Goal: Navigation & Orientation: Find specific page/section

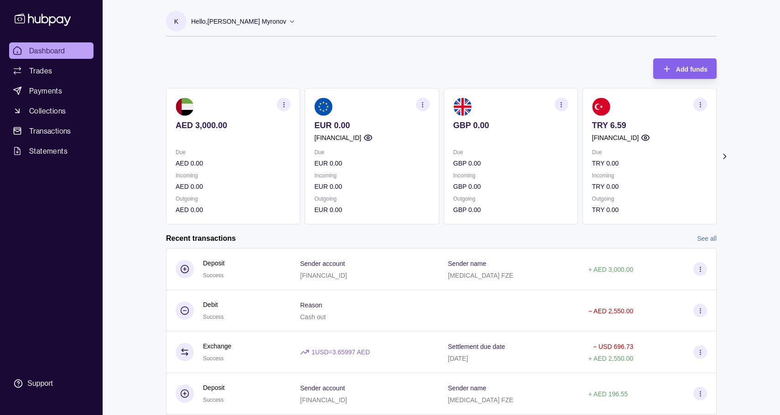
click at [728, 156] on icon at bounding box center [724, 156] width 9 height 9
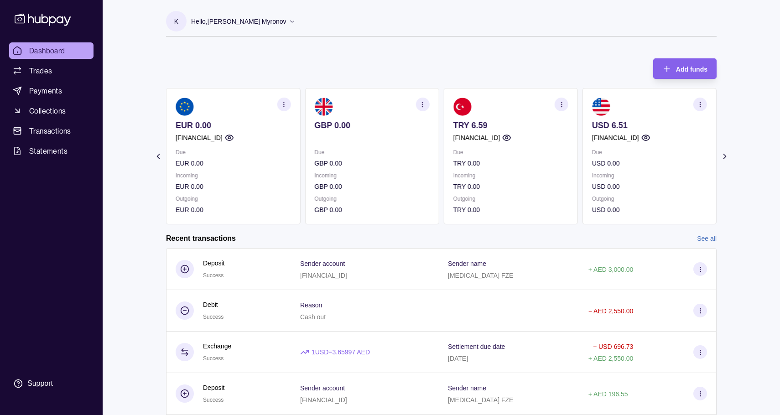
click at [154, 158] on icon at bounding box center [158, 156] width 9 height 9
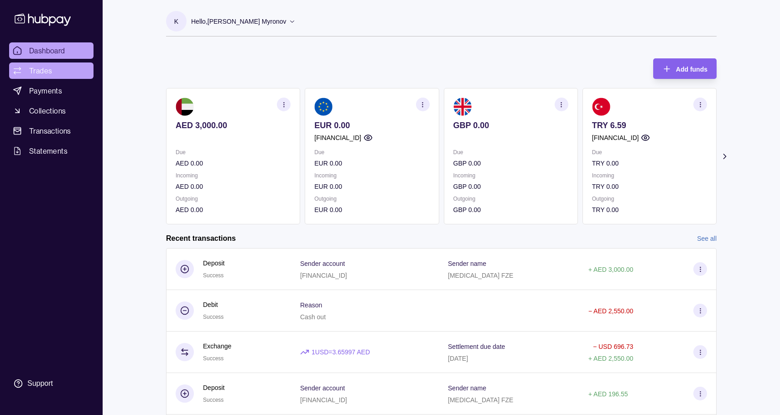
click at [34, 70] on span "Trades" at bounding box center [40, 70] width 23 height 11
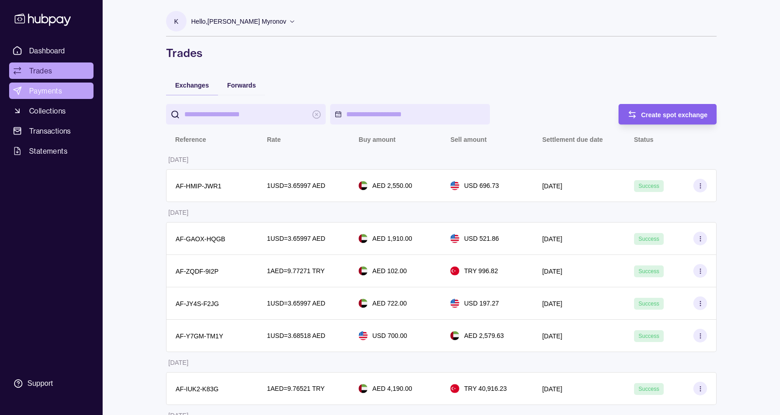
click at [62, 85] on link "Payments" at bounding box center [51, 91] width 84 height 16
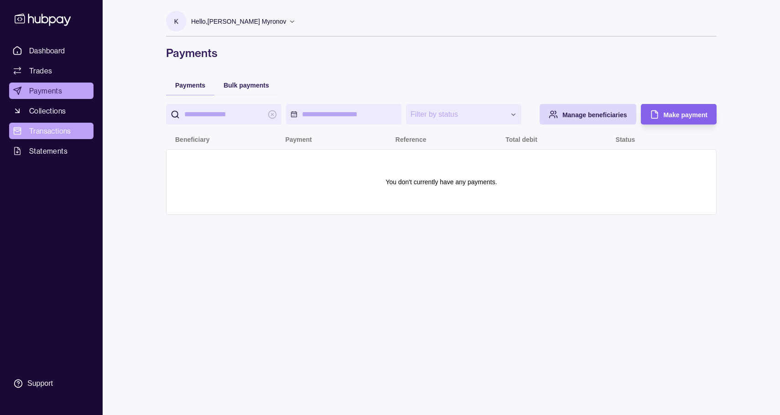
click at [66, 133] on span "Transactions" at bounding box center [50, 130] width 42 height 11
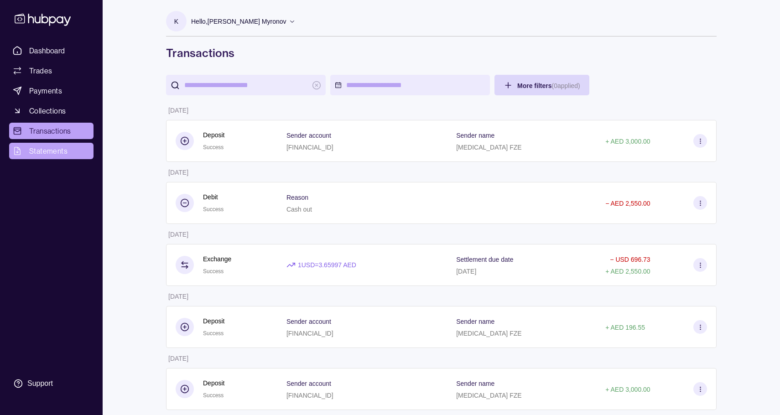
click at [51, 154] on span "Statements" at bounding box center [48, 151] width 38 height 11
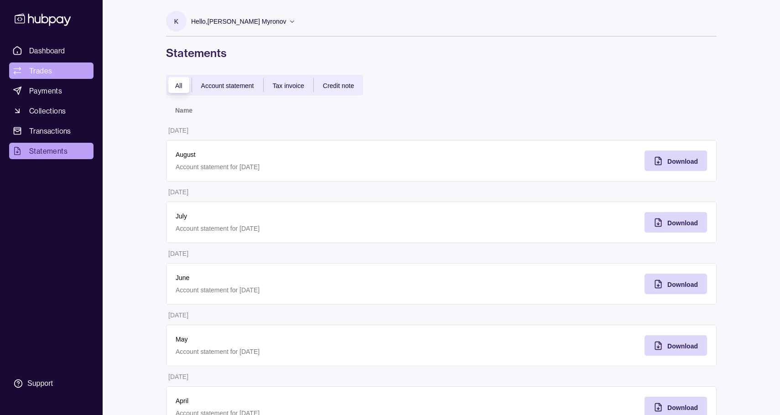
click at [56, 69] on link "Trades" at bounding box center [51, 71] width 84 height 16
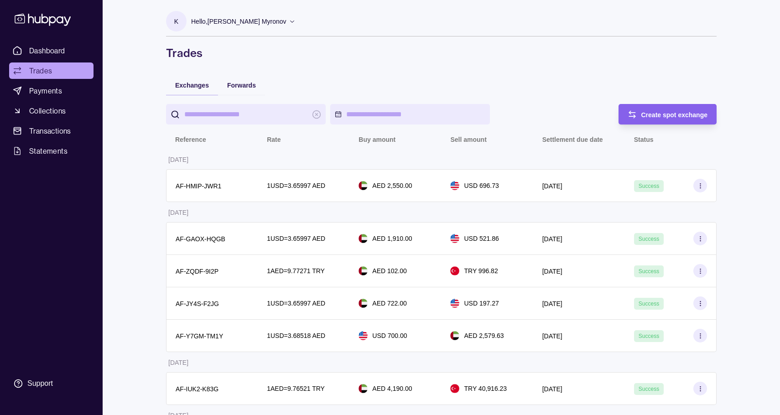
click at [53, 61] on ul "Dashboard Trades Payments Collections Transactions Statements" at bounding box center [51, 100] width 84 height 117
click at [53, 57] on link "Dashboard" at bounding box center [51, 50] width 84 height 16
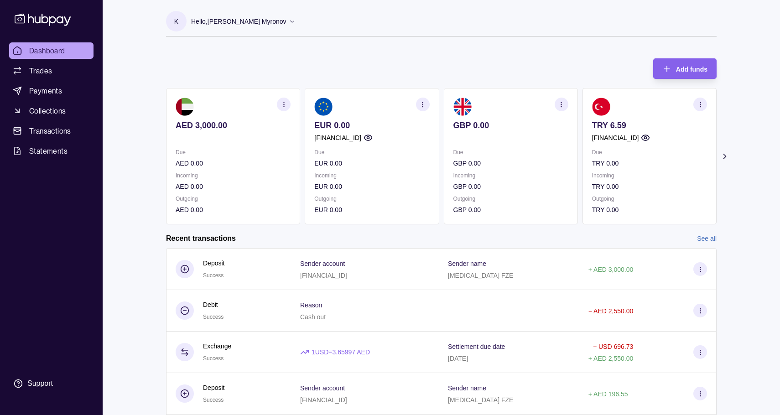
click at [724, 157] on icon at bounding box center [724, 156] width 9 height 9
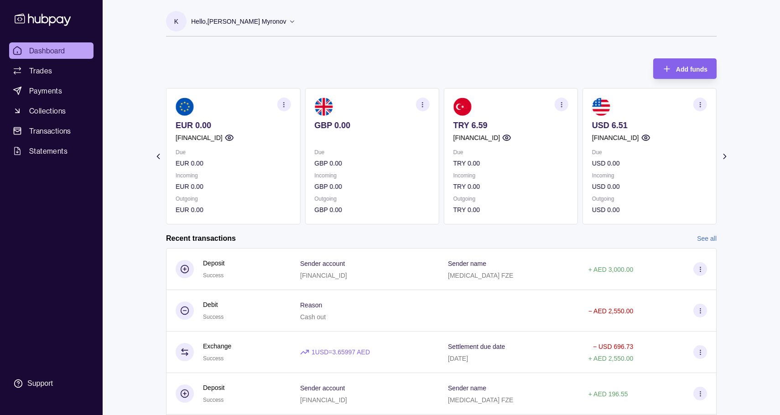
click at [156, 156] on icon at bounding box center [158, 156] width 9 height 9
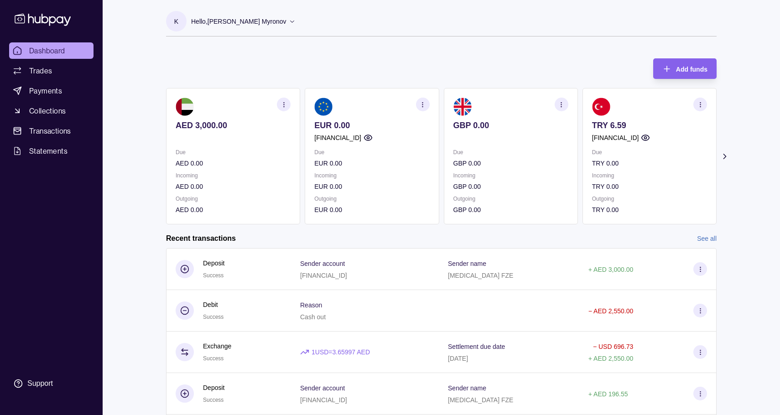
click at [724, 154] on icon at bounding box center [724, 156] width 9 height 9
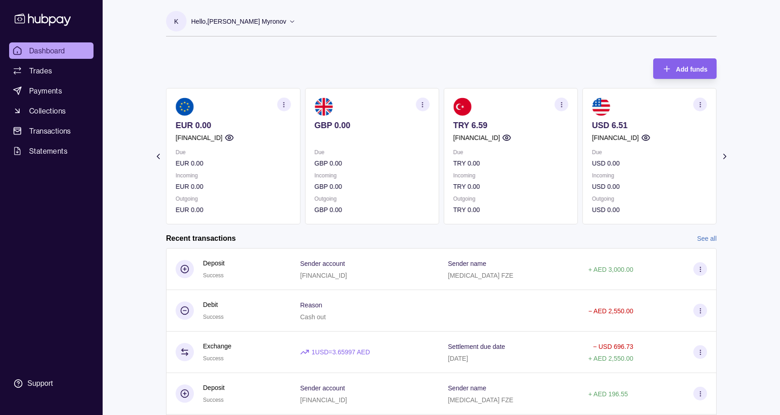
click at [157, 158] on icon at bounding box center [158, 156] width 9 height 9
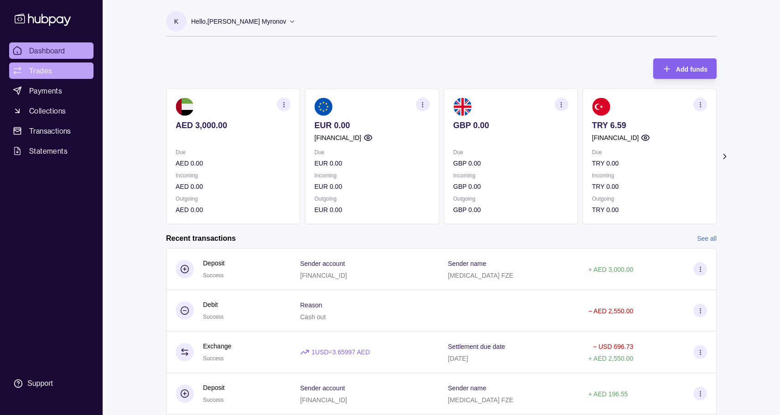
click at [57, 74] on link "Trades" at bounding box center [51, 71] width 84 height 16
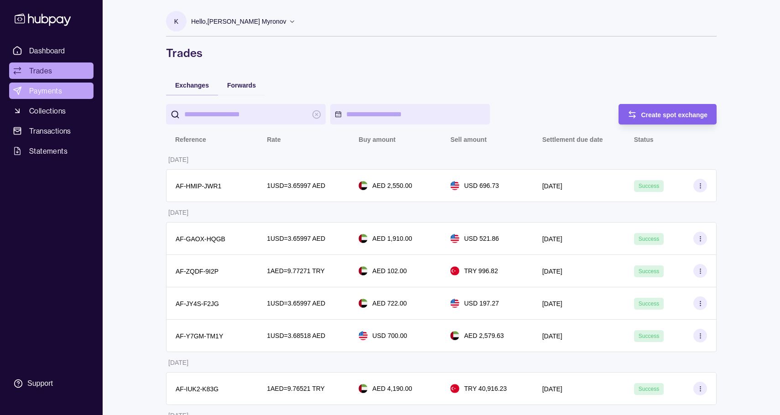
click at [56, 88] on span "Payments" at bounding box center [45, 90] width 33 height 11
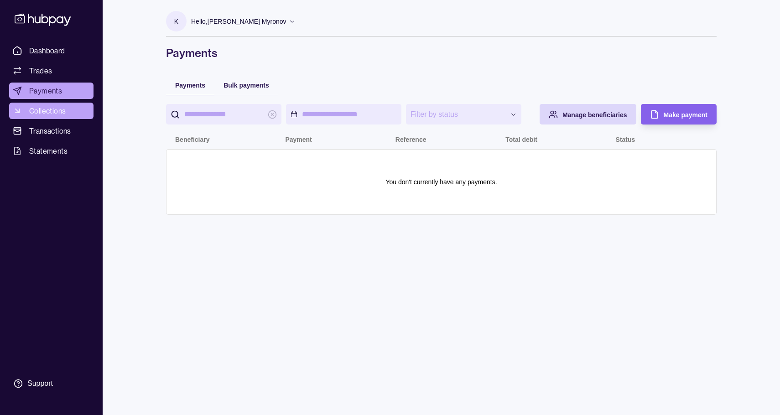
click at [69, 109] on link "Collections" at bounding box center [51, 111] width 84 height 16
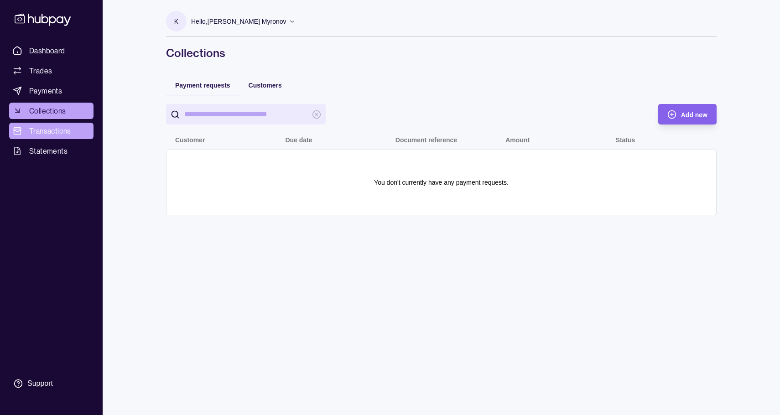
click at [48, 135] on span "Transactions" at bounding box center [50, 130] width 42 height 11
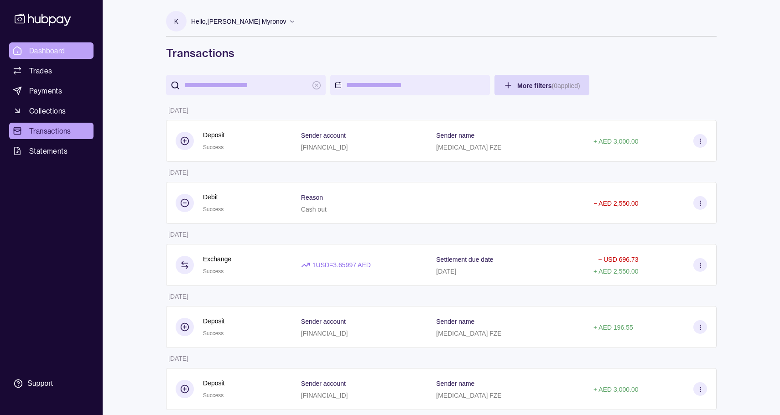
click at [54, 49] on span "Dashboard" at bounding box center [47, 50] width 36 height 11
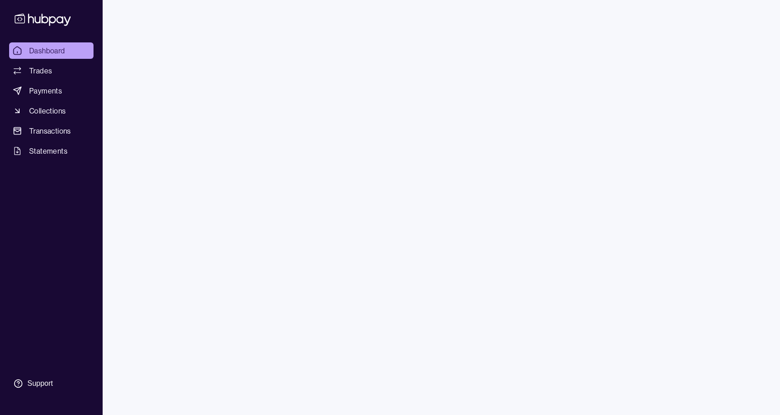
scroll to position [0, 0]
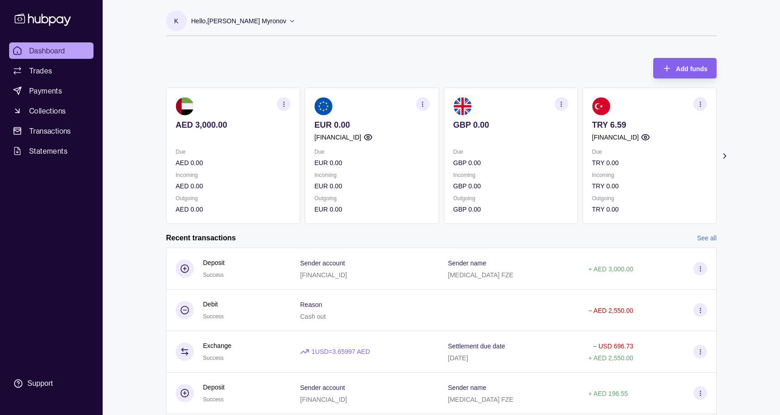
click at [60, 21] on icon at bounding box center [43, 19] width 60 height 17
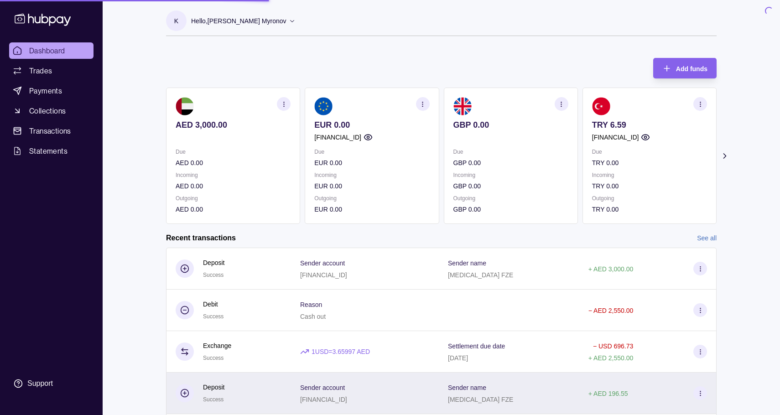
scroll to position [0, 0]
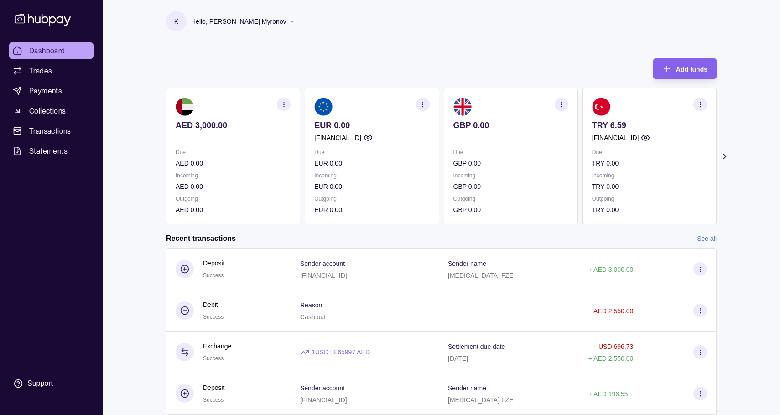
click at [725, 157] on icon at bounding box center [725, 156] width 2 height 5
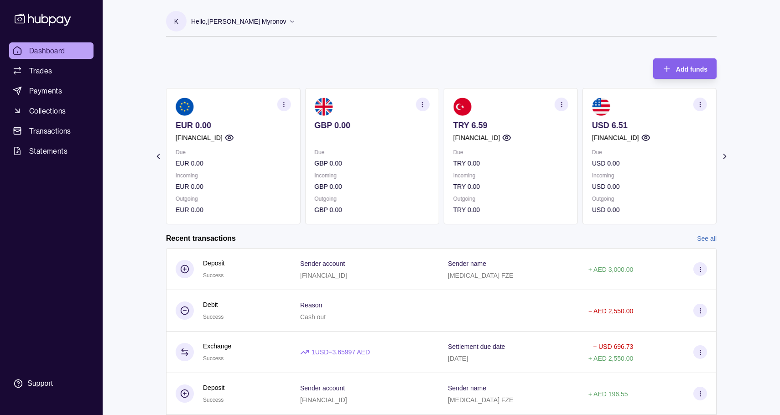
click at [156, 156] on icon at bounding box center [158, 156] width 9 height 9
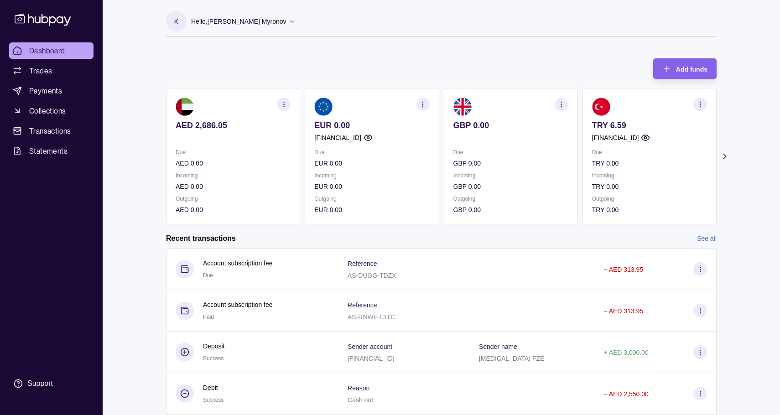
click at [722, 152] on icon at bounding box center [724, 156] width 9 height 9
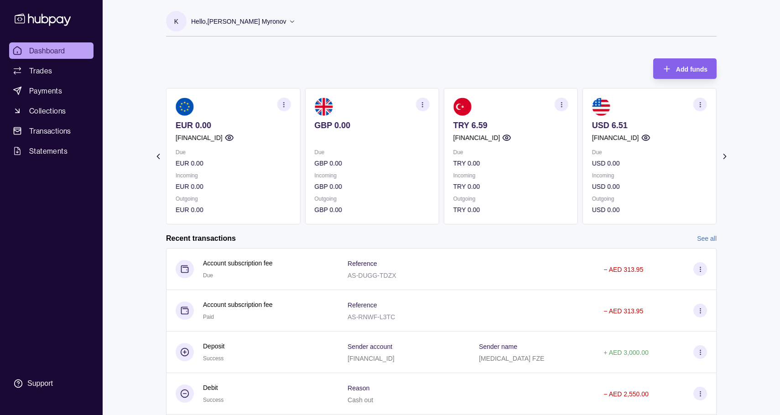
click at [722, 152] on icon at bounding box center [724, 156] width 9 height 9
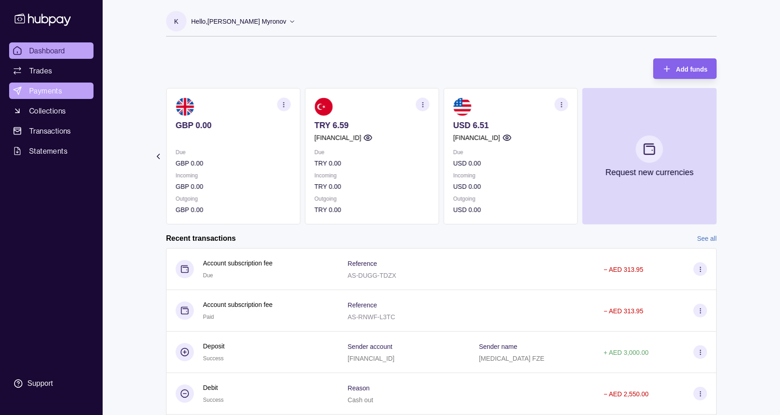
click at [51, 89] on span "Payments" at bounding box center [45, 90] width 33 height 11
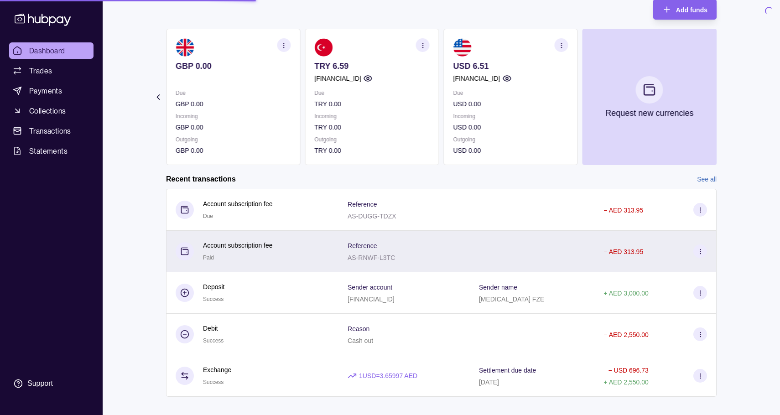
scroll to position [70, 0]
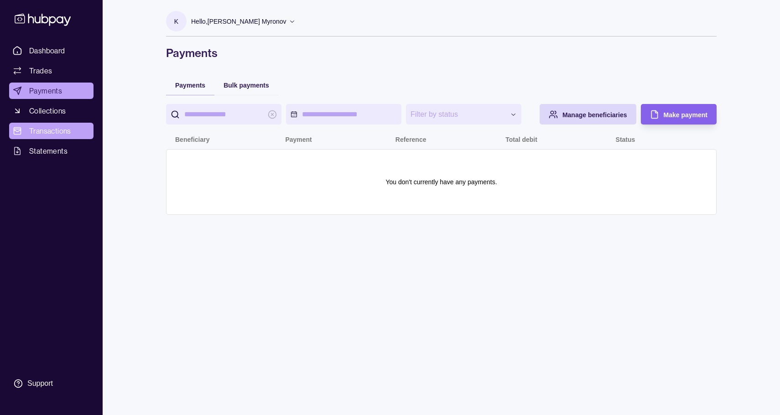
click at [47, 131] on span "Transactions" at bounding box center [50, 130] width 42 height 11
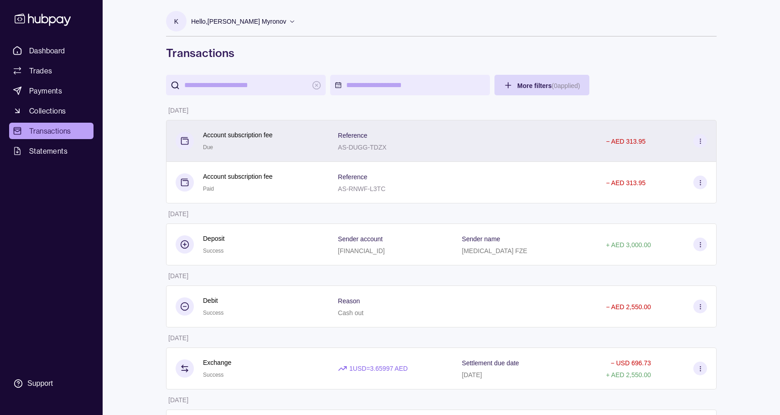
scroll to position [0, 0]
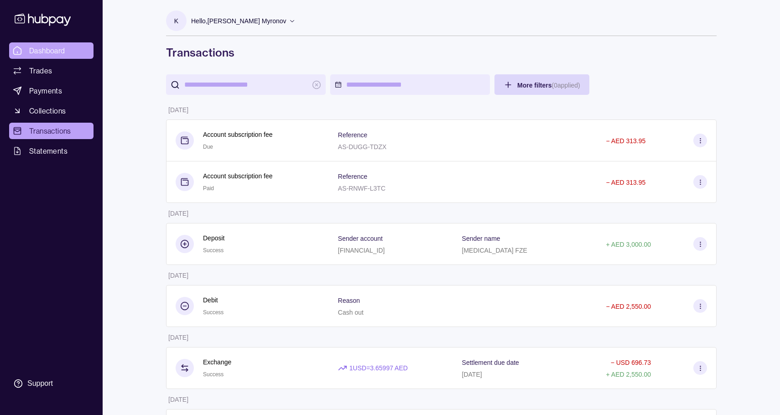
click at [66, 57] on link "Dashboard" at bounding box center [51, 50] width 84 height 16
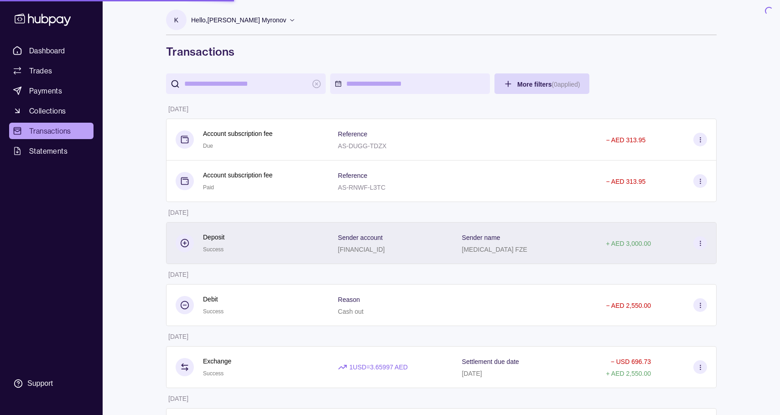
scroll to position [6, 0]
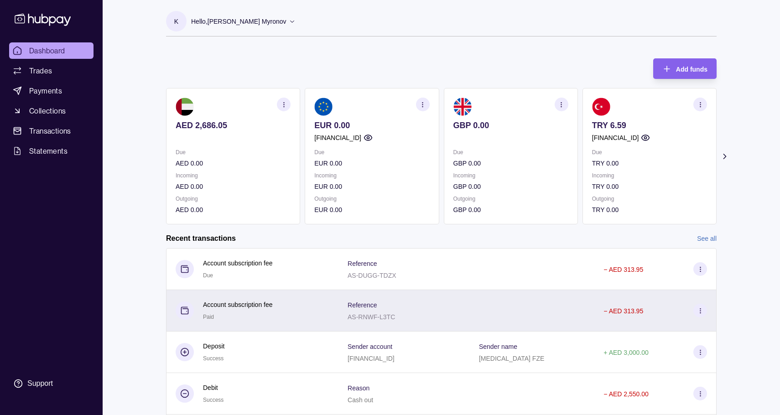
click at [250, 309] on html "Dashboard Trades Payments Collections Transactions Statements Support K Hello, …" at bounding box center [390, 242] width 780 height 485
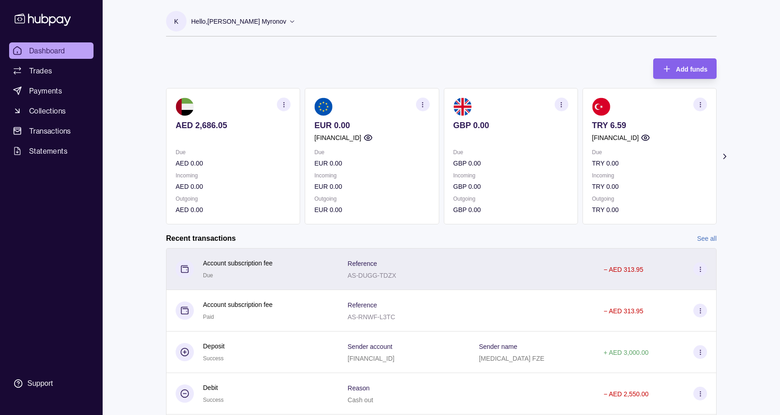
click at [333, 265] on div "Account subscription fee Due" at bounding box center [252, 269] width 172 height 42
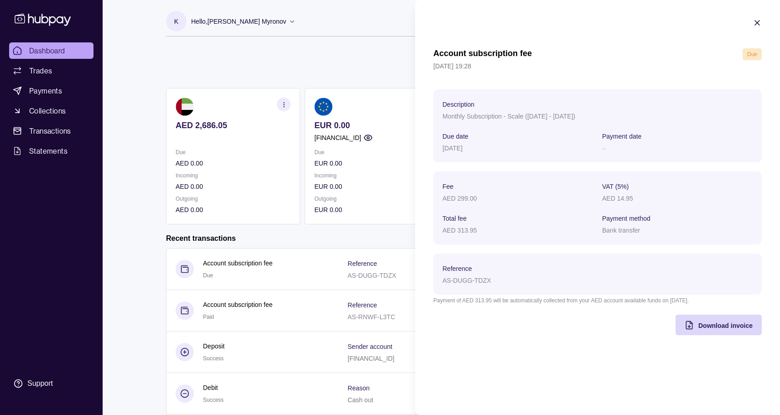
click at [289, 271] on html "Dashboard Trades Payments Collections Transactions Statements Support K Hello, …" at bounding box center [390, 242] width 780 height 485
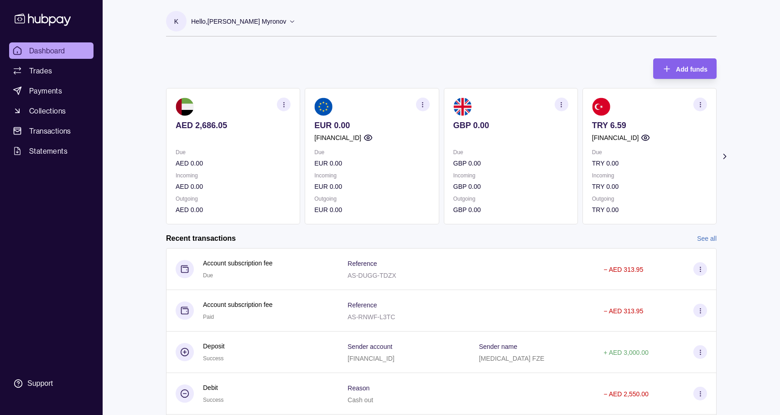
click at [723, 158] on icon at bounding box center [724, 156] width 9 height 9
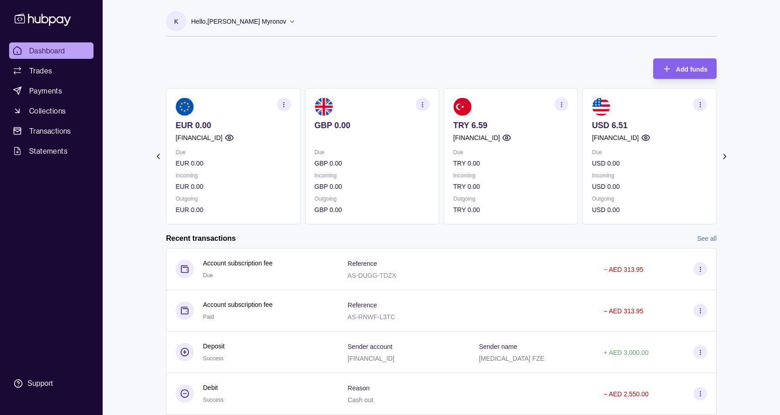
click at [159, 151] on section "Add funds AED 2,686.05 Due AED 0.00 Incoming AED 0.00 Outgoing AED 0.00 EUR 0.0…" at bounding box center [441, 261] width 587 height 425
click at [158, 157] on icon at bounding box center [158, 156] width 2 height 5
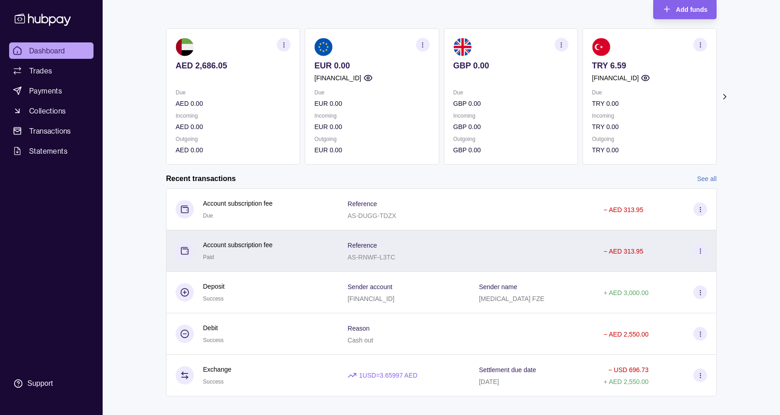
scroll to position [70, 0]
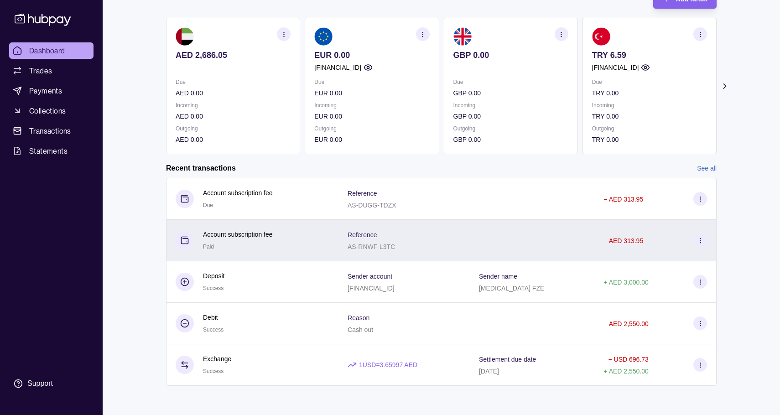
click at [285, 238] on div "Account subscription fee Paid" at bounding box center [253, 241] width 154 height 22
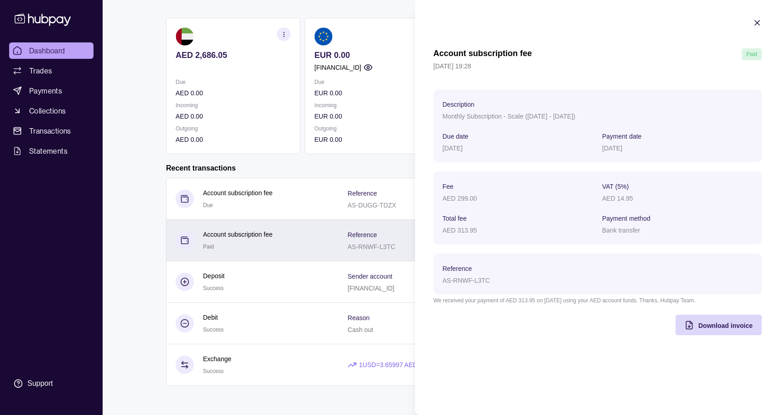
click at [285, 238] on html "Dashboard Trades Payments Collections Transactions Statements Support K Hello, …" at bounding box center [390, 172] width 780 height 485
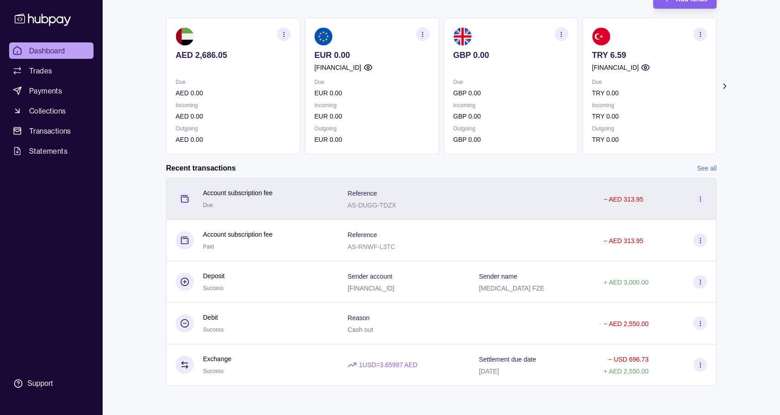
click at [292, 206] on div "Account subscription fee Due" at bounding box center [253, 199] width 154 height 22
click at [292, 206] on html "Dashboard Trades Payments Collections Transactions Statements Support K Hello, …" at bounding box center [390, 172] width 780 height 485
click at [297, 204] on div "Account subscription fee Due" at bounding box center [253, 199] width 154 height 22
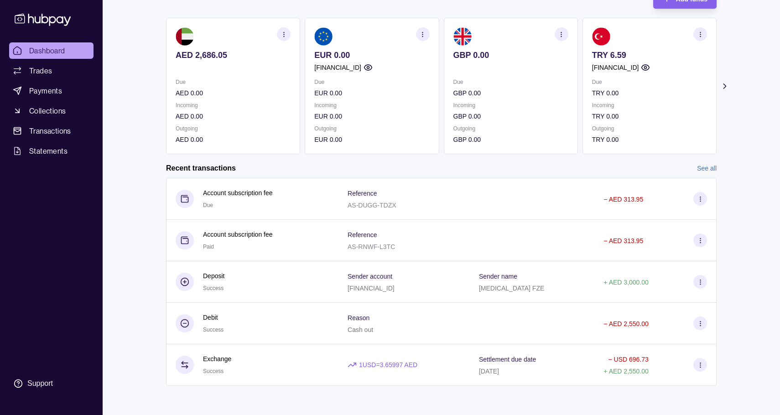
click at [297, 204] on html "Dashboard Trades Payments Collections Transactions Statements Support K Hello, …" at bounding box center [390, 172] width 780 height 485
click at [155, 207] on section "Add funds AED 2,686.05 Due AED 0.00 Incoming AED 0.00 Outgoing AED 0.00 EUR 0.0…" at bounding box center [441, 191] width 587 height 425
